Goal: Check status: Check status

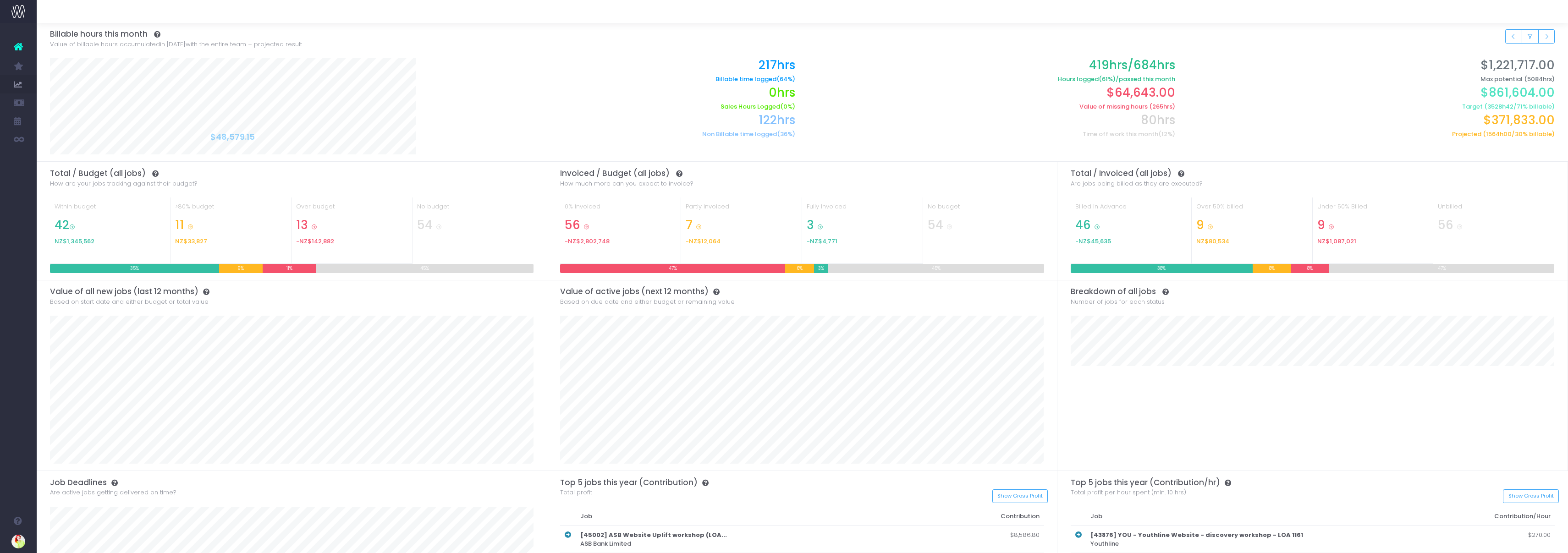
click at [77, 192] on span "Staff Utilisation" at bounding box center [64, 194] width 27 height 16
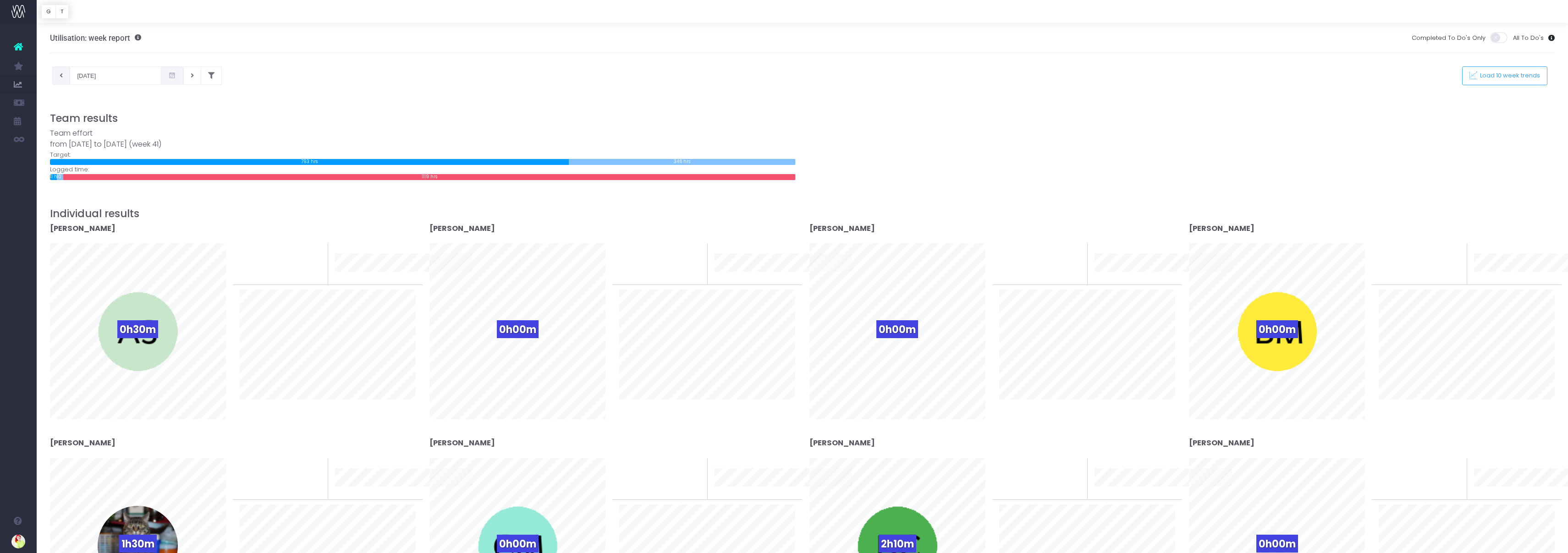
click at [58, 77] on button at bounding box center [61, 75] width 18 height 19
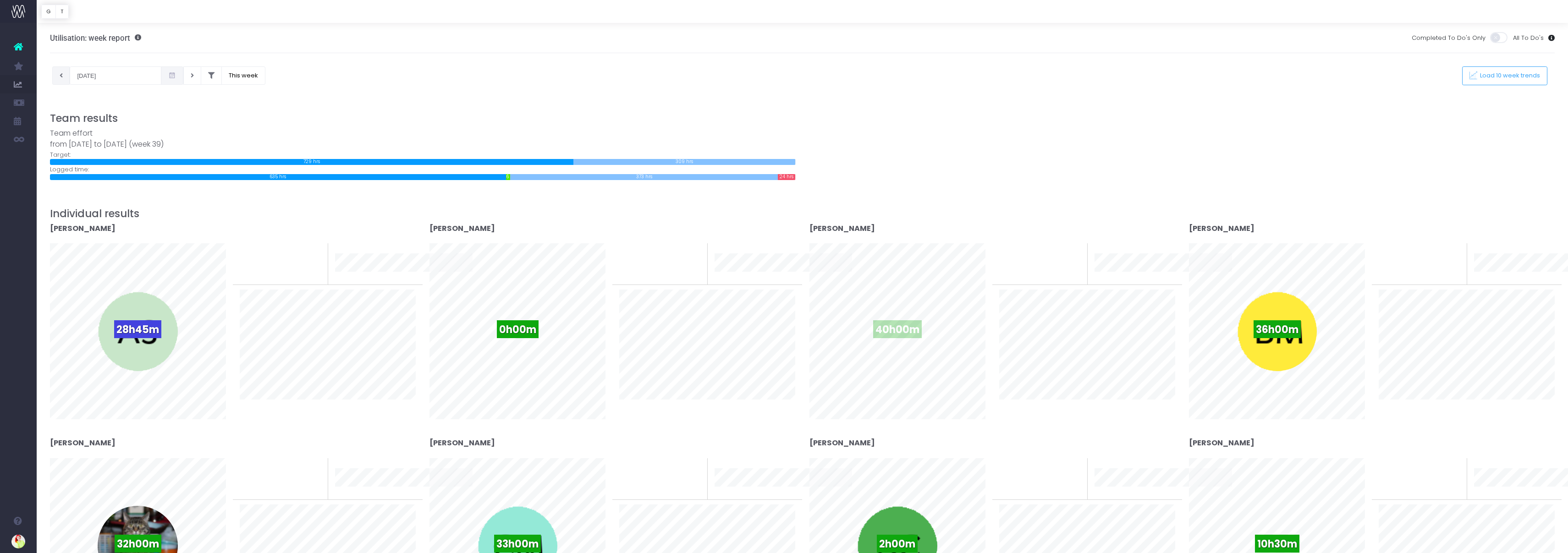
scroll to position [2, 0]
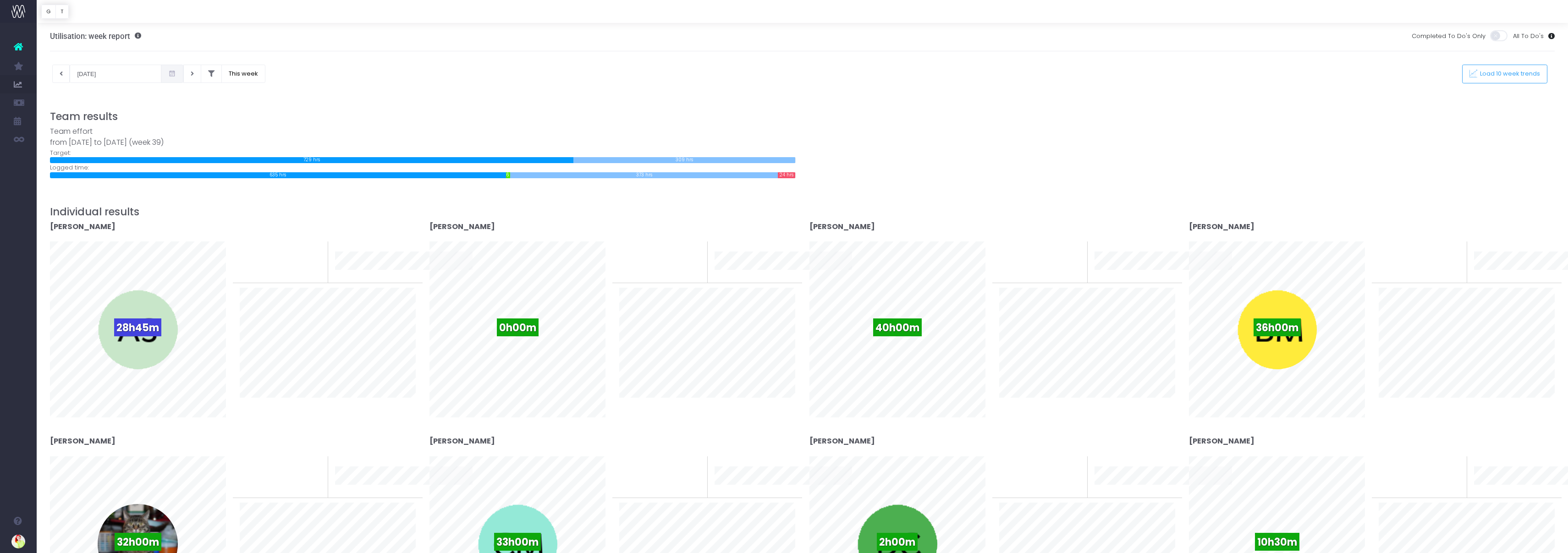
click at [398, 87] on div at bounding box center [802, 90] width 1505 height 14
click at [183, 78] on button at bounding box center [192, 74] width 18 height 19
type input "[DATE]"
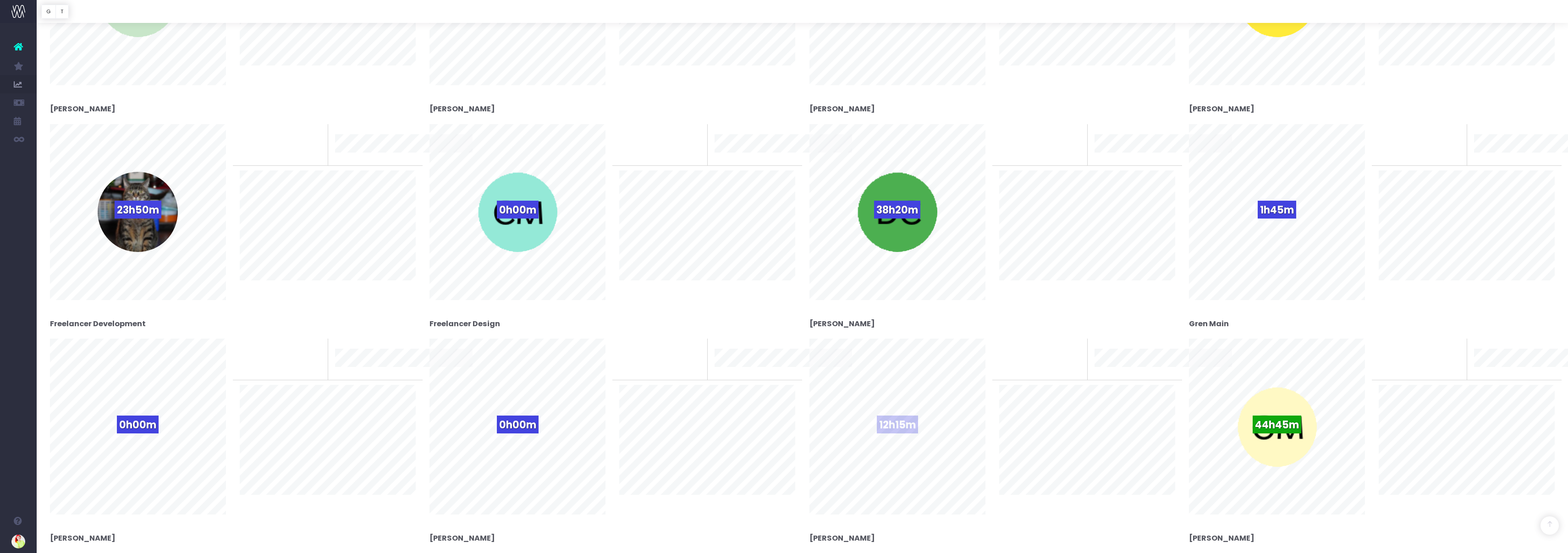
scroll to position [333, 0]
